Goal: Communication & Community: Answer question/provide support

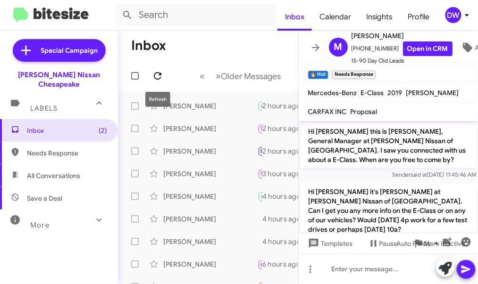
click at [154, 73] on icon at bounding box center [157, 75] width 11 height 11
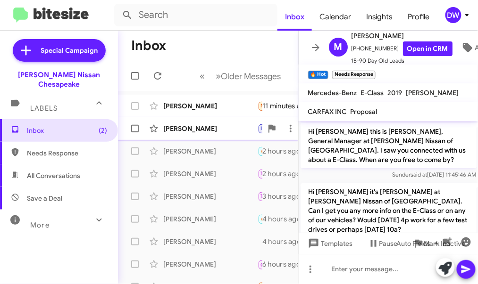
click at [186, 124] on div "[PERSON_NAME]" at bounding box center [210, 128] width 94 height 9
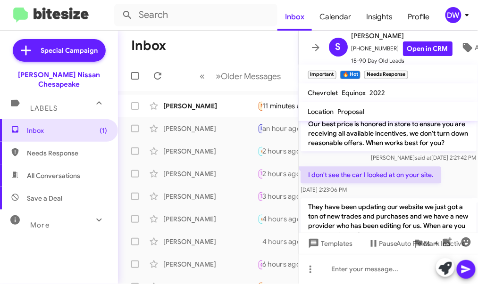
scroll to position [1229, 0]
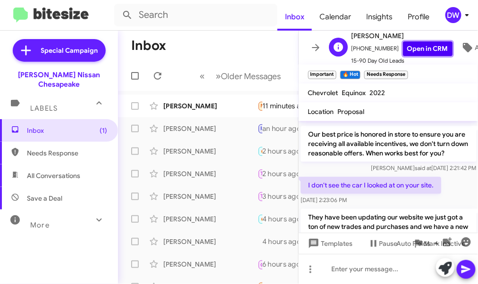
click at [427, 48] on link "Open in CRM" at bounding box center [428, 49] width 50 height 15
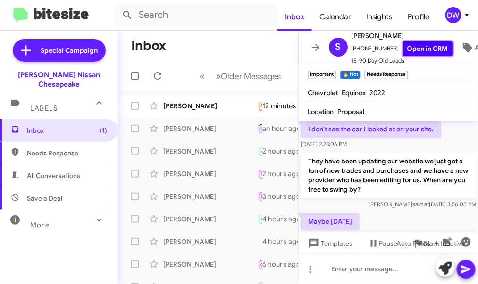
scroll to position [1312, 0]
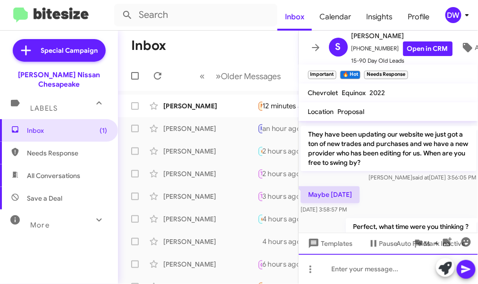
click at [342, 269] on div at bounding box center [389, 269] width 180 height 30
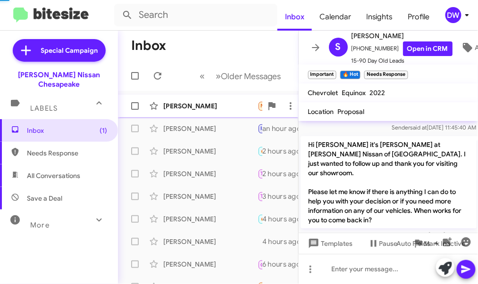
click at [204, 108] on div "[PERSON_NAME]" at bounding box center [210, 105] width 94 height 9
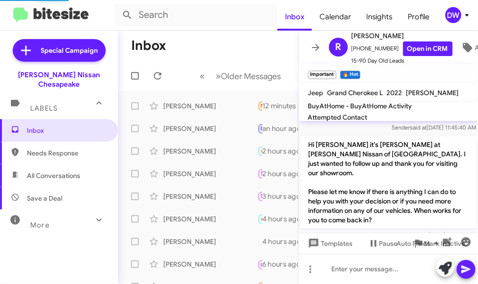
scroll to position [437, 0]
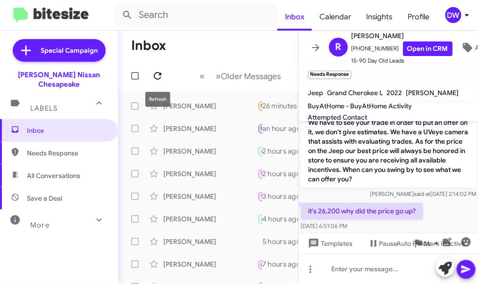
click at [163, 72] on icon at bounding box center [157, 75] width 11 height 11
